Goal: Information Seeking & Learning: Learn about a topic

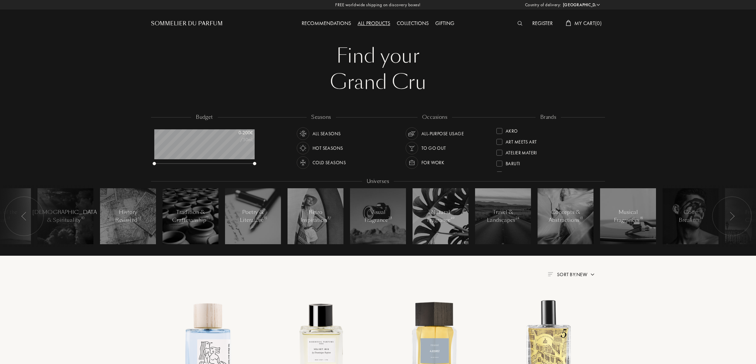
select select "SI"
click at [588, 276] on div "Sort by: New" at bounding box center [571, 275] width 47 height 8
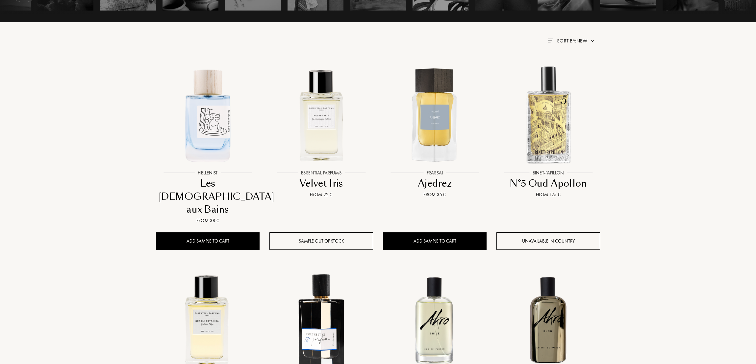
scroll to position [234, 0]
click at [562, 38] on span "Sort by: New" at bounding box center [572, 40] width 30 height 7
click at [551, 79] on div "Price low to high" at bounding box center [554, 79] width 44 height 8
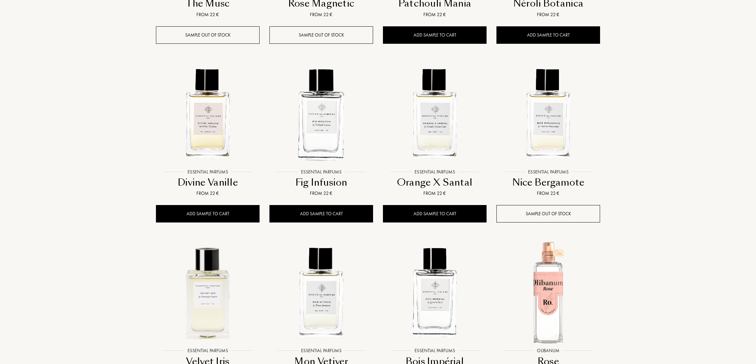
scroll to position [715, 0]
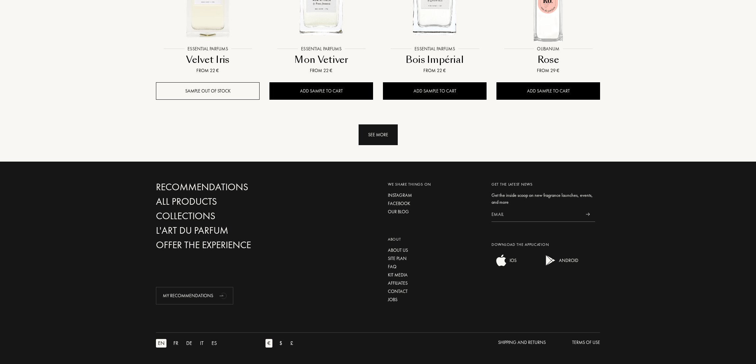
click at [380, 132] on div "See more" at bounding box center [378, 134] width 39 height 21
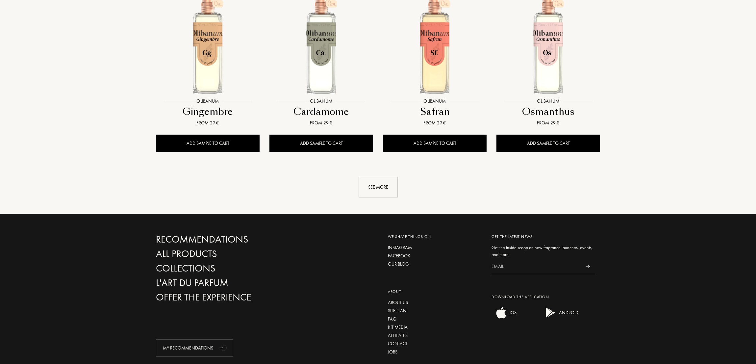
scroll to position [1211, 0]
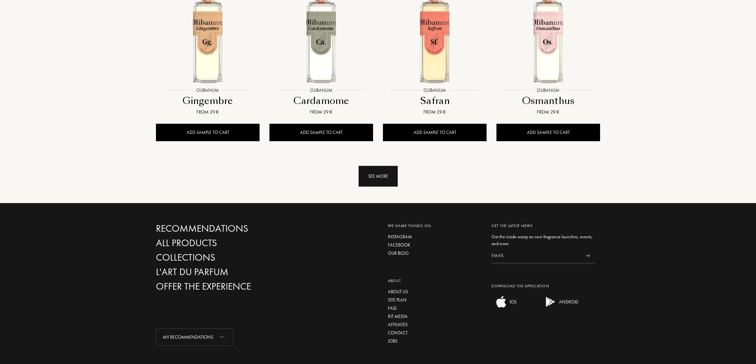
click at [382, 168] on div "See more" at bounding box center [378, 176] width 39 height 21
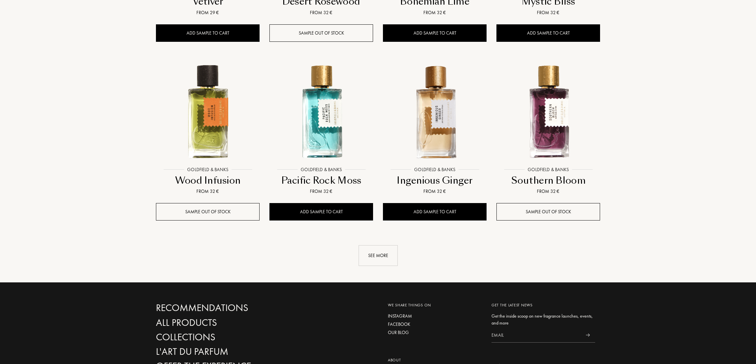
scroll to position [1671, 0]
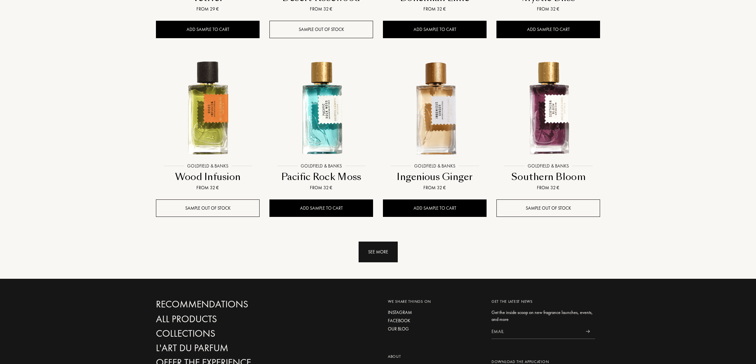
click at [362, 259] on div "See more" at bounding box center [378, 252] width 39 height 21
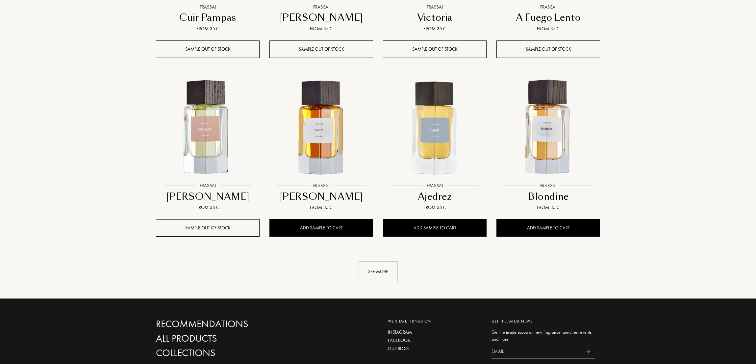
scroll to position [2247, 0]
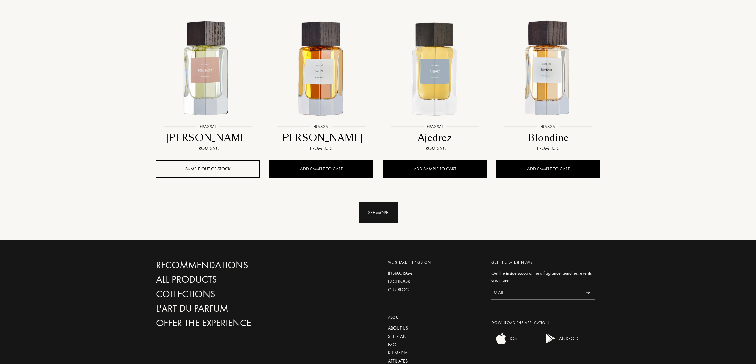
click at [380, 215] on div "See more" at bounding box center [378, 212] width 39 height 21
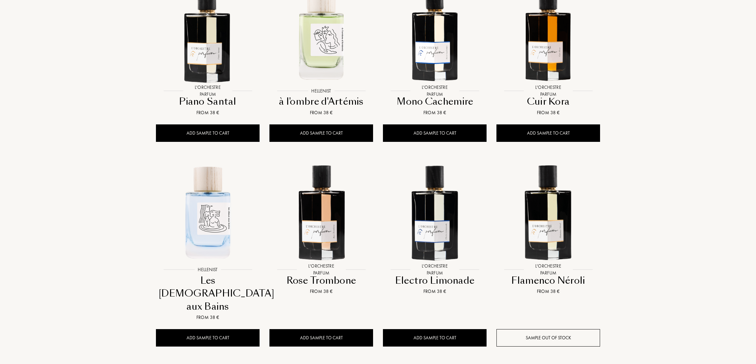
scroll to position [2792, 0]
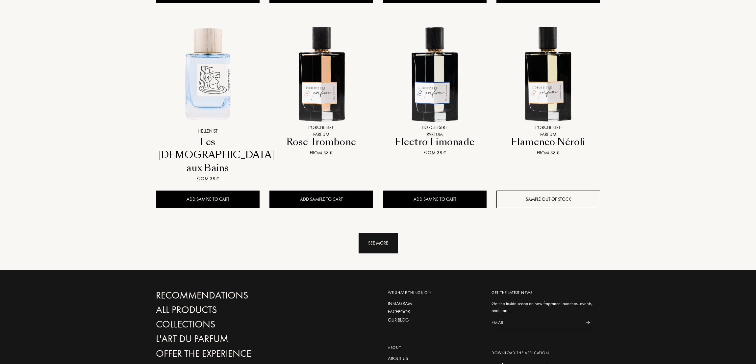
click at [362, 233] on div "See more" at bounding box center [378, 243] width 39 height 21
